Goal: Find contact information: Find contact information

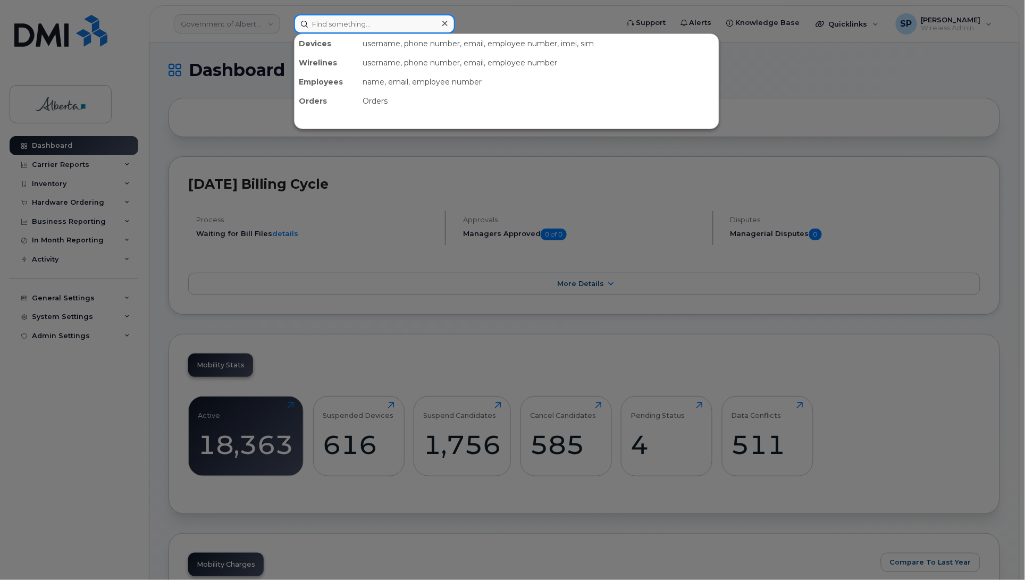
click at [337, 21] on input at bounding box center [374, 23] width 161 height 19
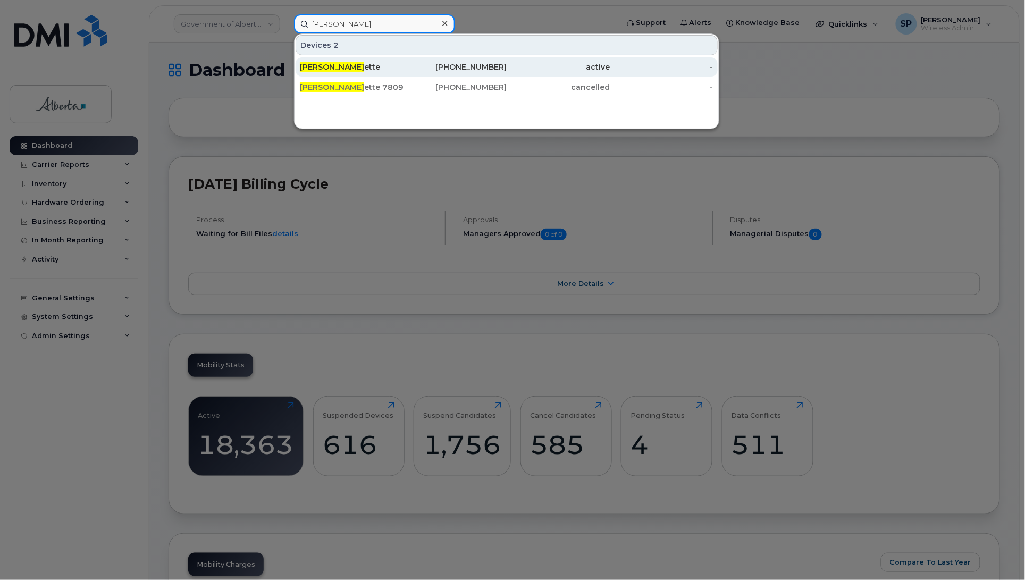
type input "Bonnie Mall"
click at [335, 67] on span "Bonnie Mall" at bounding box center [332, 67] width 64 height 10
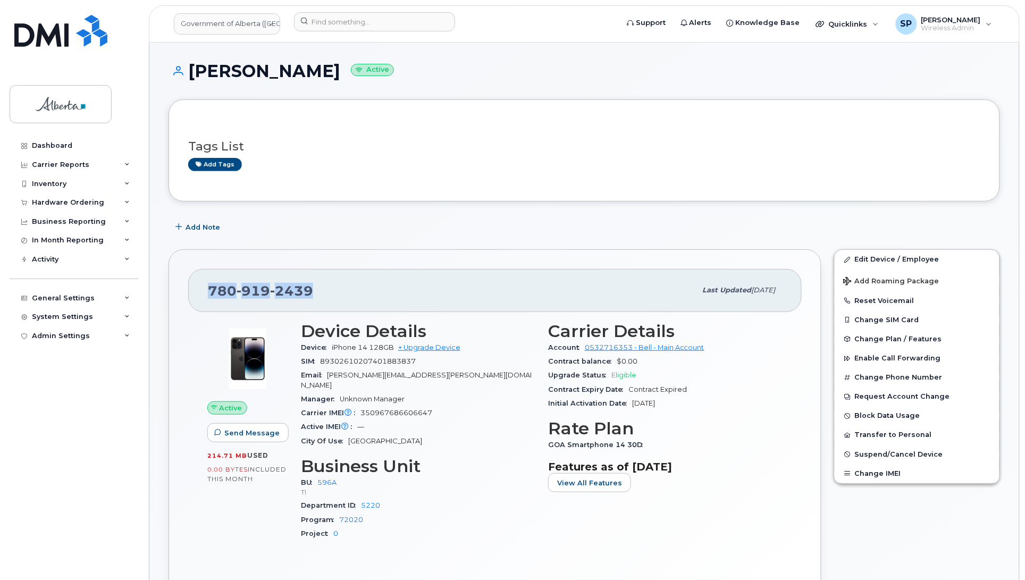
drag, startPoint x: 313, startPoint y: 291, endPoint x: 200, endPoint y: 279, distance: 112.8
click at [200, 279] on div "780 919 2439 Last updated Feb 09, 2024" at bounding box center [494, 290] width 613 height 43
copy span "780 919 2439"
drag, startPoint x: 434, startPoint y: 404, endPoint x: 359, endPoint y: 402, distance: 75.5
click at [359, 406] on div "Carrier IMEI Carrier IMEI is reported during the last billing cycle or change o…" at bounding box center [418, 413] width 234 height 14
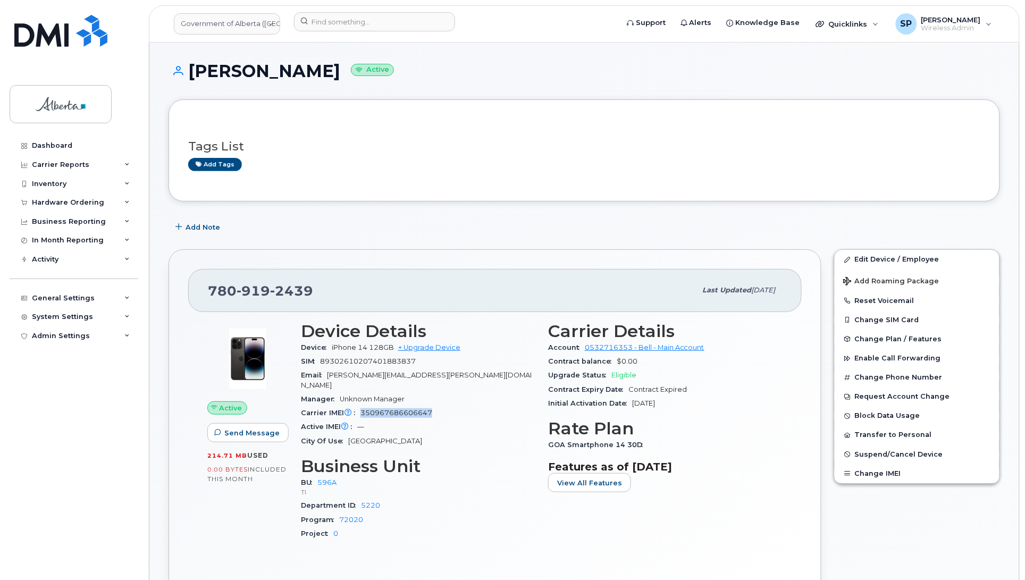
copy span "350967686606647"
